Goal: Task Accomplishment & Management: Manage account settings

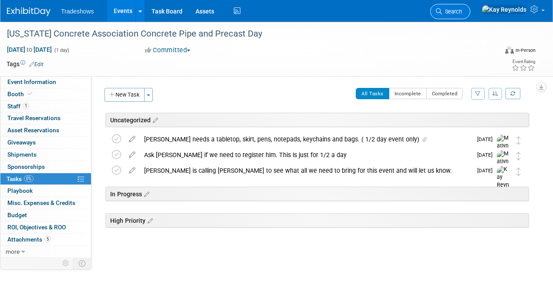
click at [462, 10] on span "Search" at bounding box center [452, 11] width 20 height 7
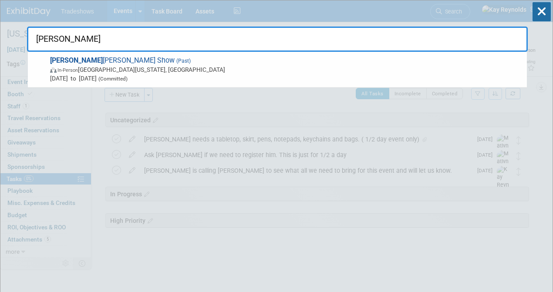
type input "paul"
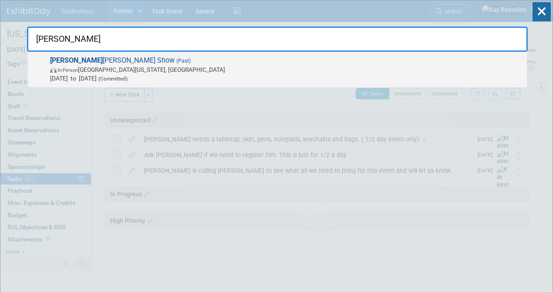
click at [62, 69] on span "In-Person" at bounding box center [67, 70] width 20 height 6
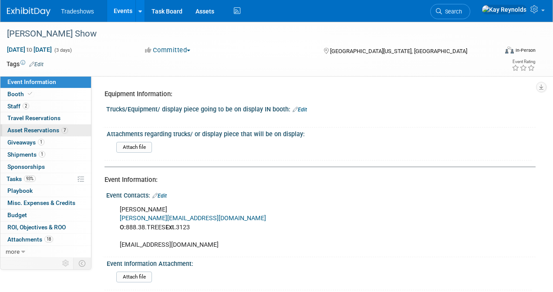
click at [20, 129] on span "Asset Reservations 7" at bounding box center [37, 130] width 60 height 7
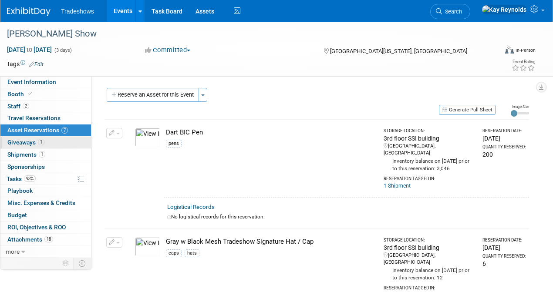
click at [50, 141] on link "1 Giveaways 1" at bounding box center [45, 143] width 90 height 12
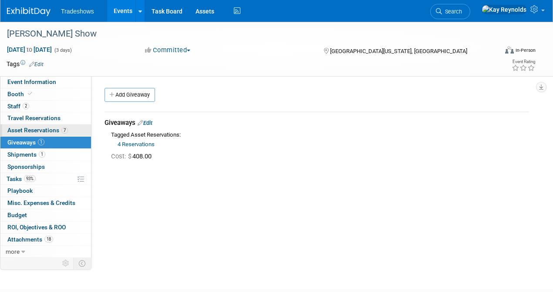
click at [50, 129] on span "Asset Reservations 7" at bounding box center [37, 130] width 60 height 7
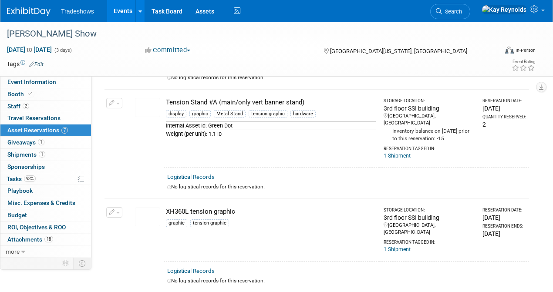
scroll to position [514, 0]
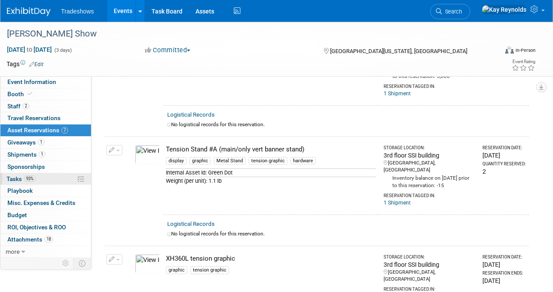
click at [12, 175] on span "Tasks 93%" at bounding box center [21, 178] width 29 height 7
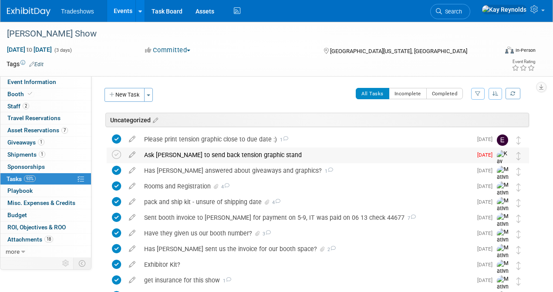
click at [146, 155] on div "Ask Matthew to send back tension graphic stand" at bounding box center [306, 154] width 332 height 15
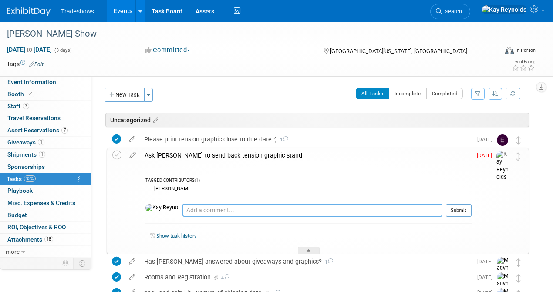
click at [185, 211] on textarea at bounding box center [312, 210] width 260 height 13
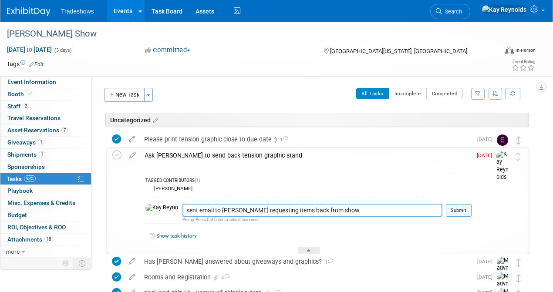
type textarea "sent email to Matthew requesting items back from show"
click at [455, 210] on button "Submit" at bounding box center [459, 210] width 26 height 13
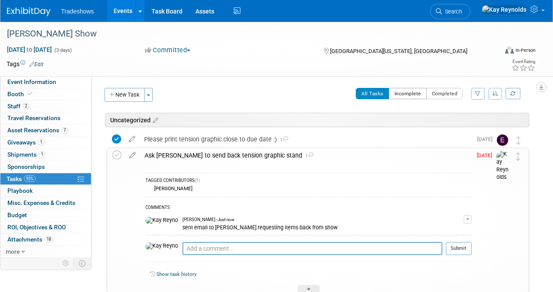
click at [405, 94] on button "Incomplete" at bounding box center [408, 93] width 38 height 11
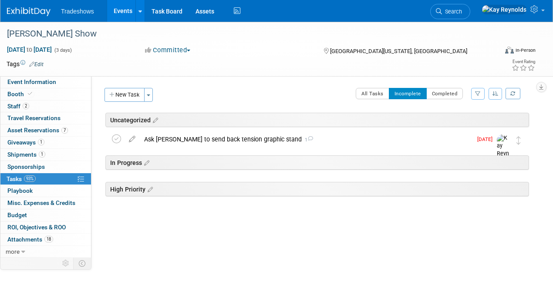
click at [412, 92] on button "Incomplete" at bounding box center [408, 93] width 38 height 11
click at [474, 94] on button "button" at bounding box center [477, 94] width 13 height 12
click at [450, 122] on select "-- Select Assignee -- All unassigned tasks Assigned to me Alex Taylor Barry Bla…" at bounding box center [436, 121] width 81 height 12
select select "-1"
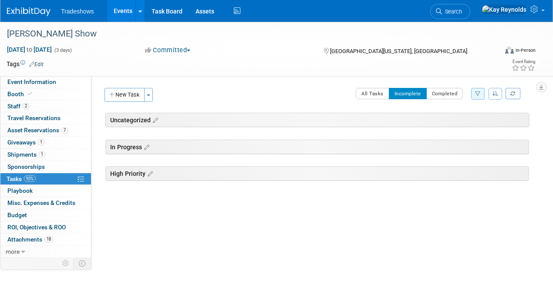
click at [475, 92] on icon "button" at bounding box center [478, 93] width 6 height 5
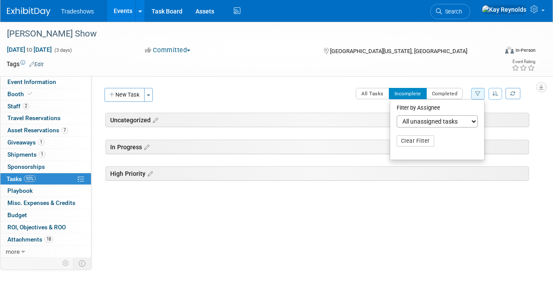
click at [425, 122] on select "-- Select Assignee -- All unassigned tasks Assigned to me Alex Taylor Barry Bla…" at bounding box center [436, 121] width 81 height 12
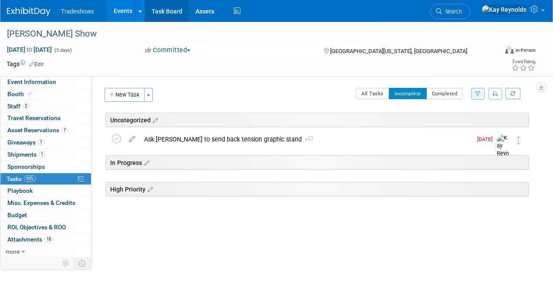
click at [164, 11] on link "Task Board" at bounding box center [167, 11] width 44 height 22
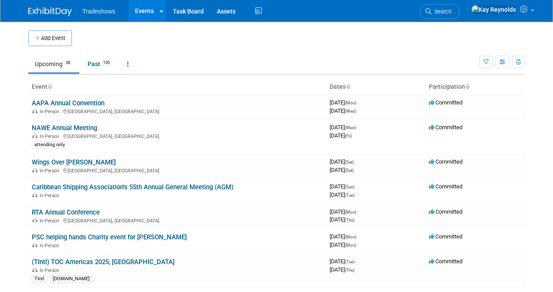
click at [141, 12] on link "Events" at bounding box center [144, 11] width 32 height 22
click at [136, 11] on link "Events" at bounding box center [144, 11] width 32 height 22
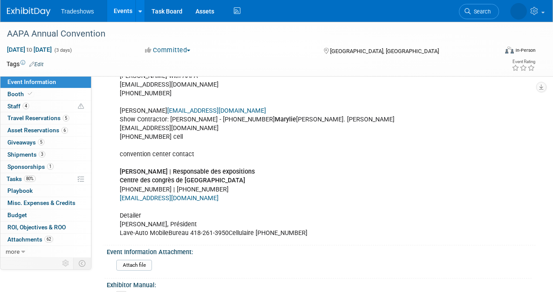
scroll to position [174, 0]
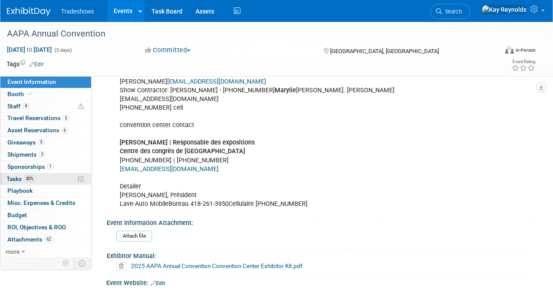
click at [12, 174] on link "80% Tasks 80%" at bounding box center [45, 179] width 90 height 12
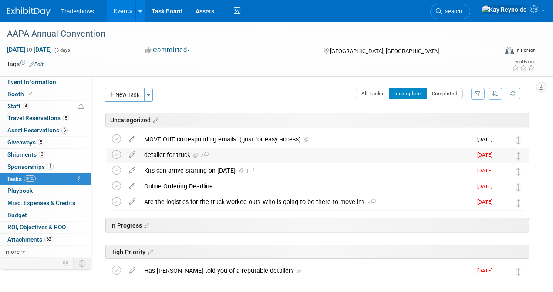
click at [152, 154] on div "detailer for truck 2" at bounding box center [306, 154] width 332 height 15
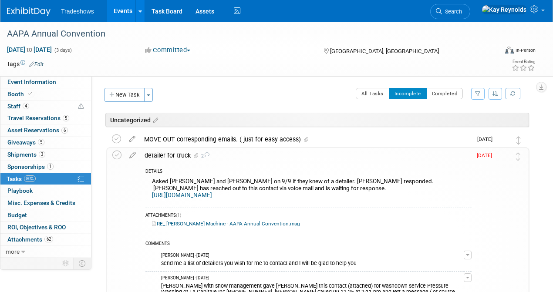
click at [160, 155] on div "detailer for truck 2" at bounding box center [305, 155] width 331 height 15
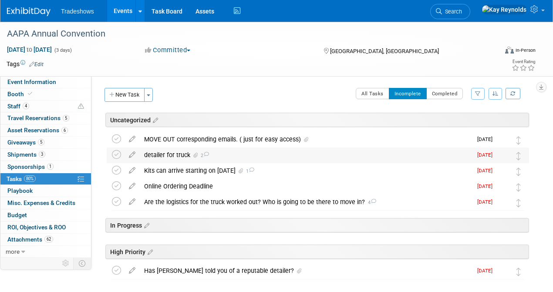
click at [160, 155] on div "detailer for truck 2" at bounding box center [306, 154] width 332 height 15
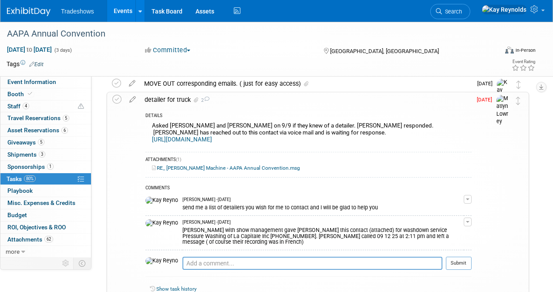
scroll to position [58, 0]
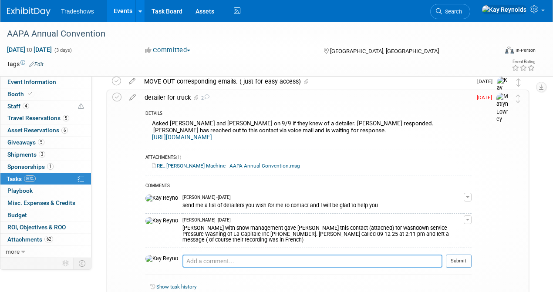
click at [182, 256] on textarea at bounding box center [312, 261] width 260 height 13
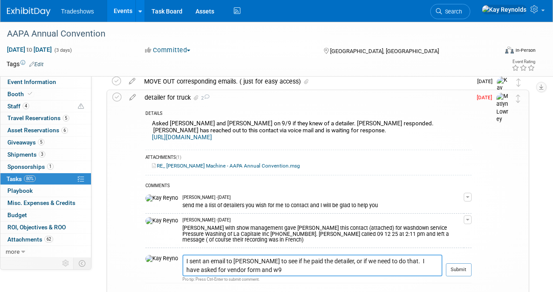
type textarea "I sent an email to [PERSON_NAME] to see if he paid the detailer, or if we need …"
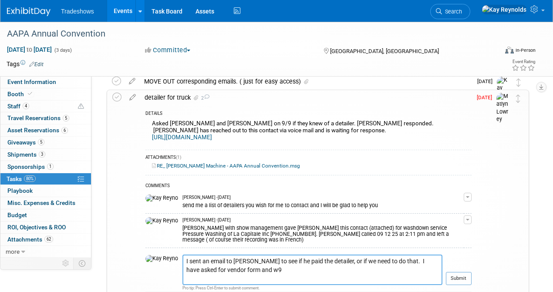
drag, startPoint x: 202, startPoint y: 261, endPoint x: 151, endPoint y: 251, distance: 51.9
click at [151, 255] on tr "I sent an email to [PERSON_NAME] to see if he paid the detailer, or if we need …" at bounding box center [308, 273] width 326 height 37
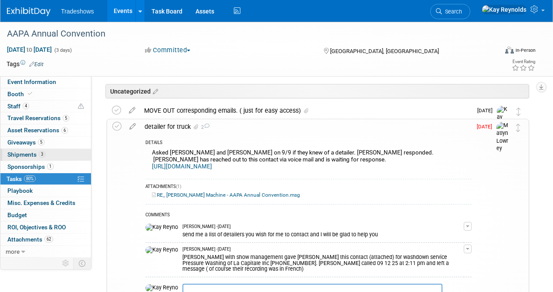
scroll to position [0, 0]
